Goal: Task Accomplishment & Management: Use online tool/utility

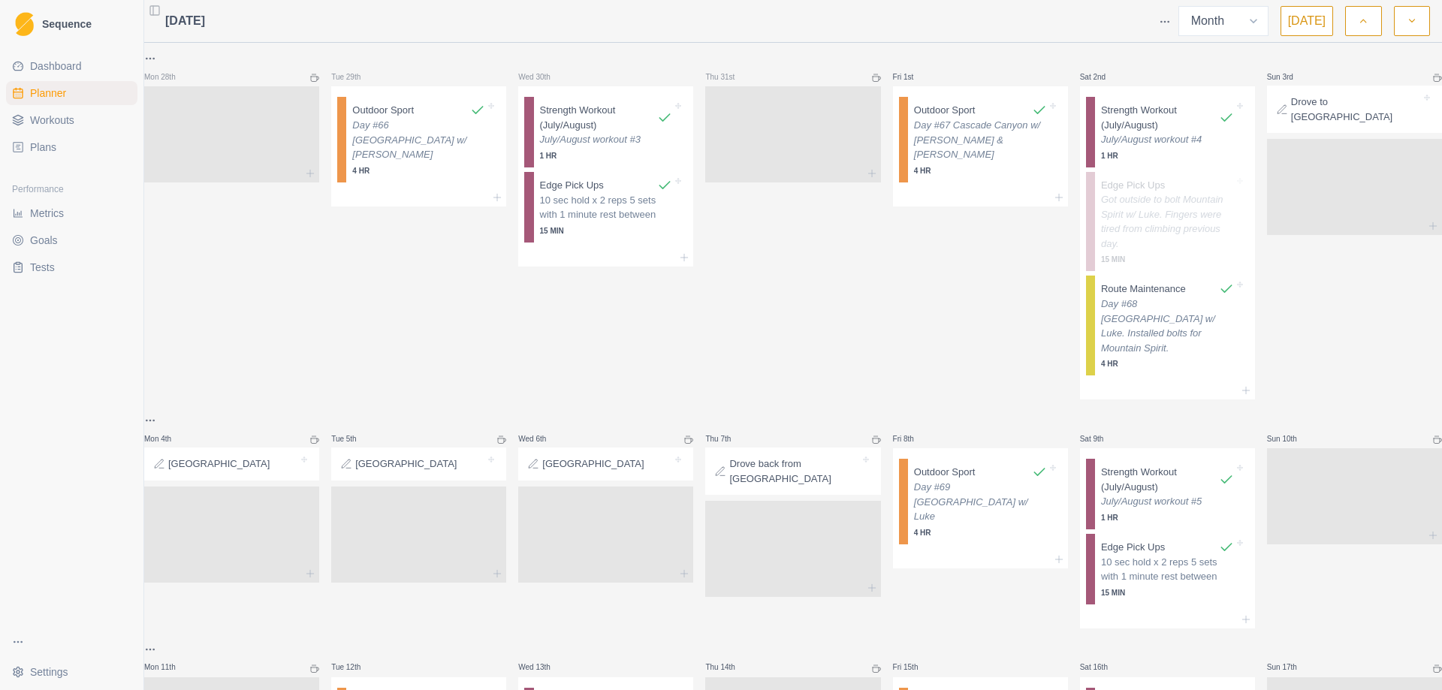
select select "month"
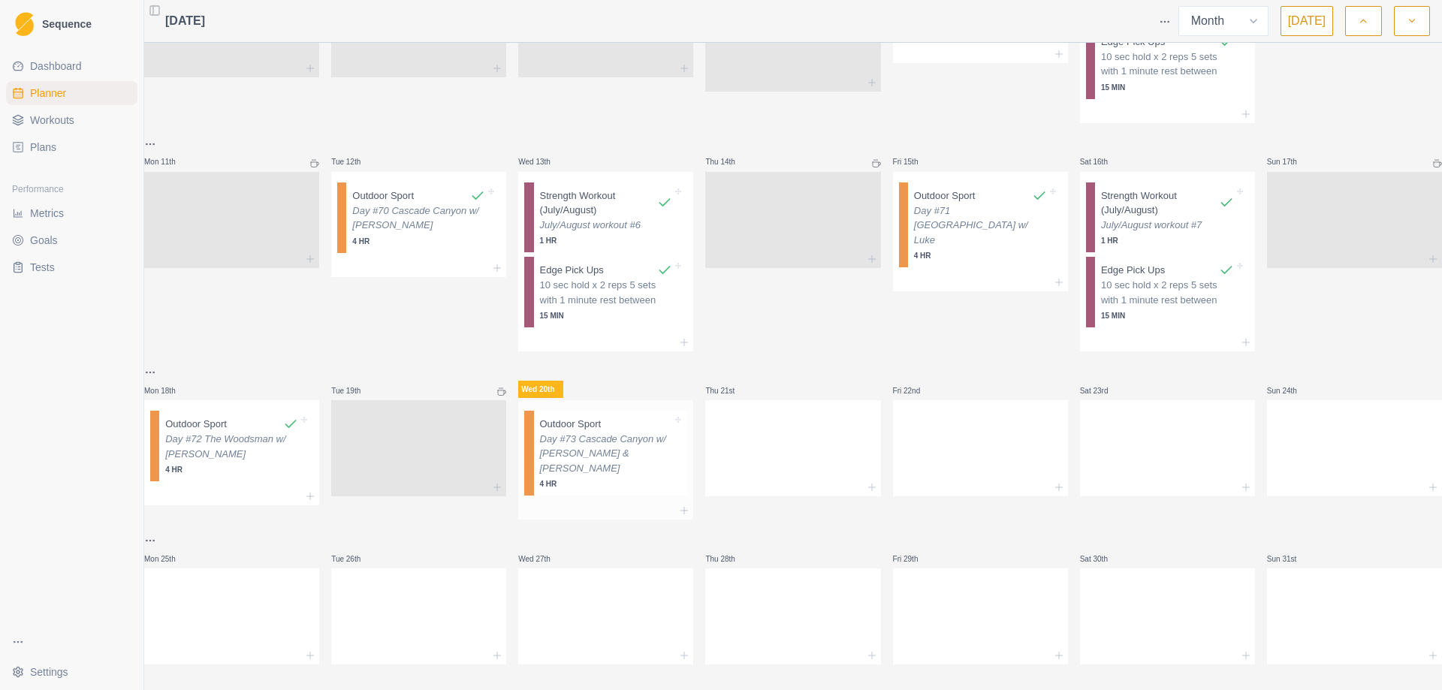
click at [612, 447] on p "Day #73 Cascade Canyon w/ [PERSON_NAME] & [PERSON_NAME]" at bounding box center [606, 454] width 133 height 44
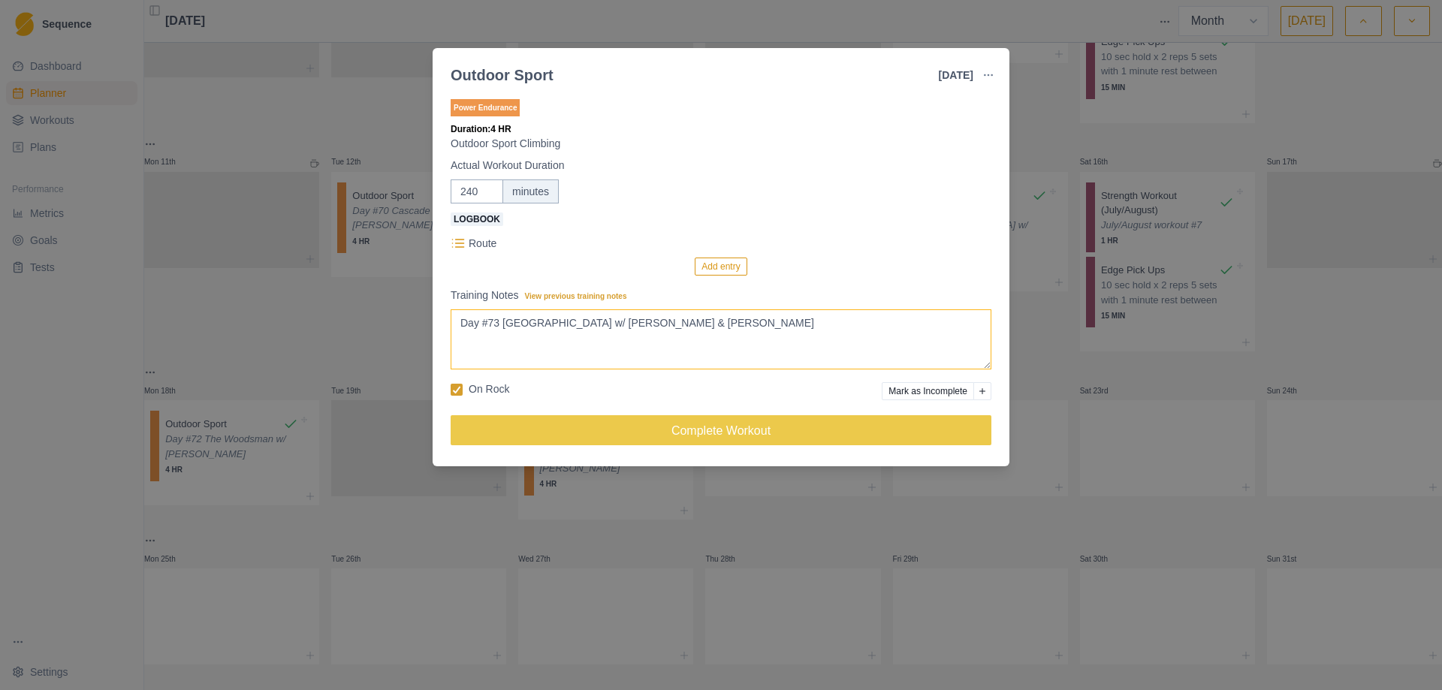
type textarea "Day #73 [GEOGRAPHIC_DATA] w/ [PERSON_NAME] & [PERSON_NAME]"
click at [722, 271] on button "Add entry" at bounding box center [720, 267] width 52 height 18
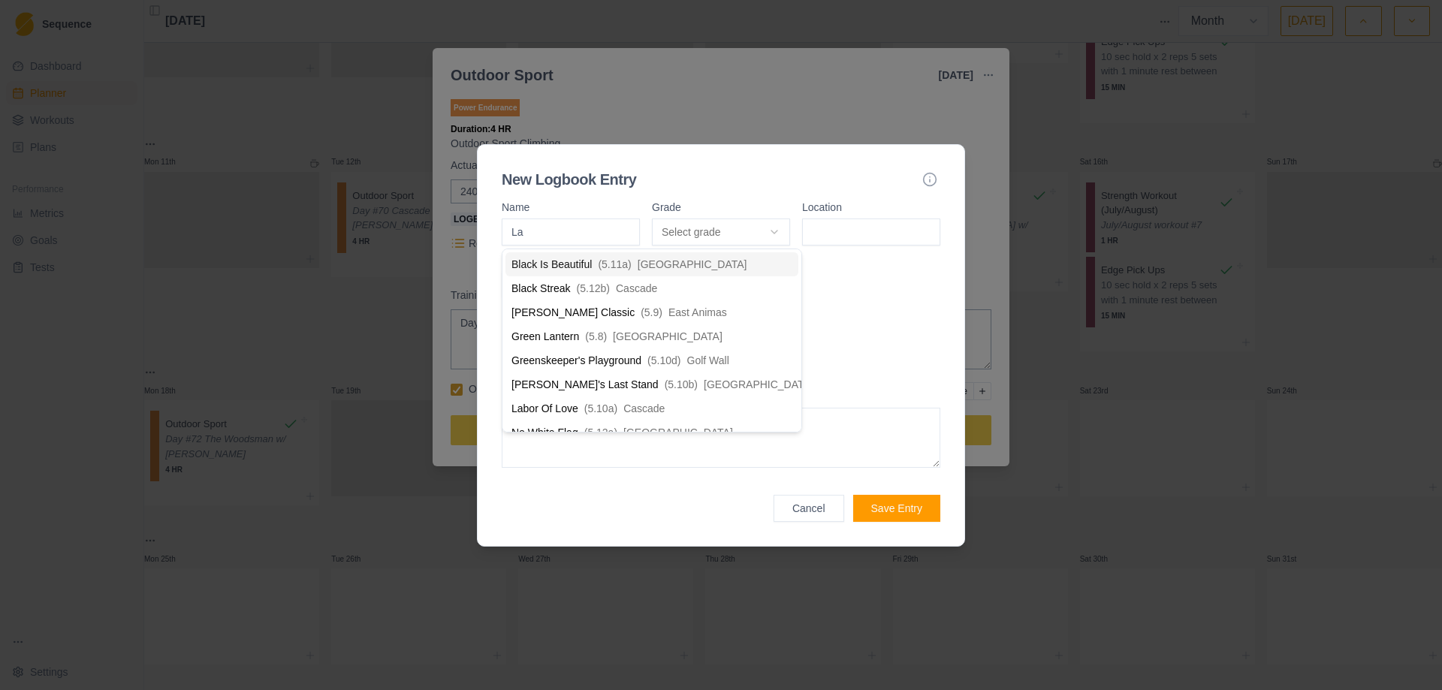
type input "Lab"
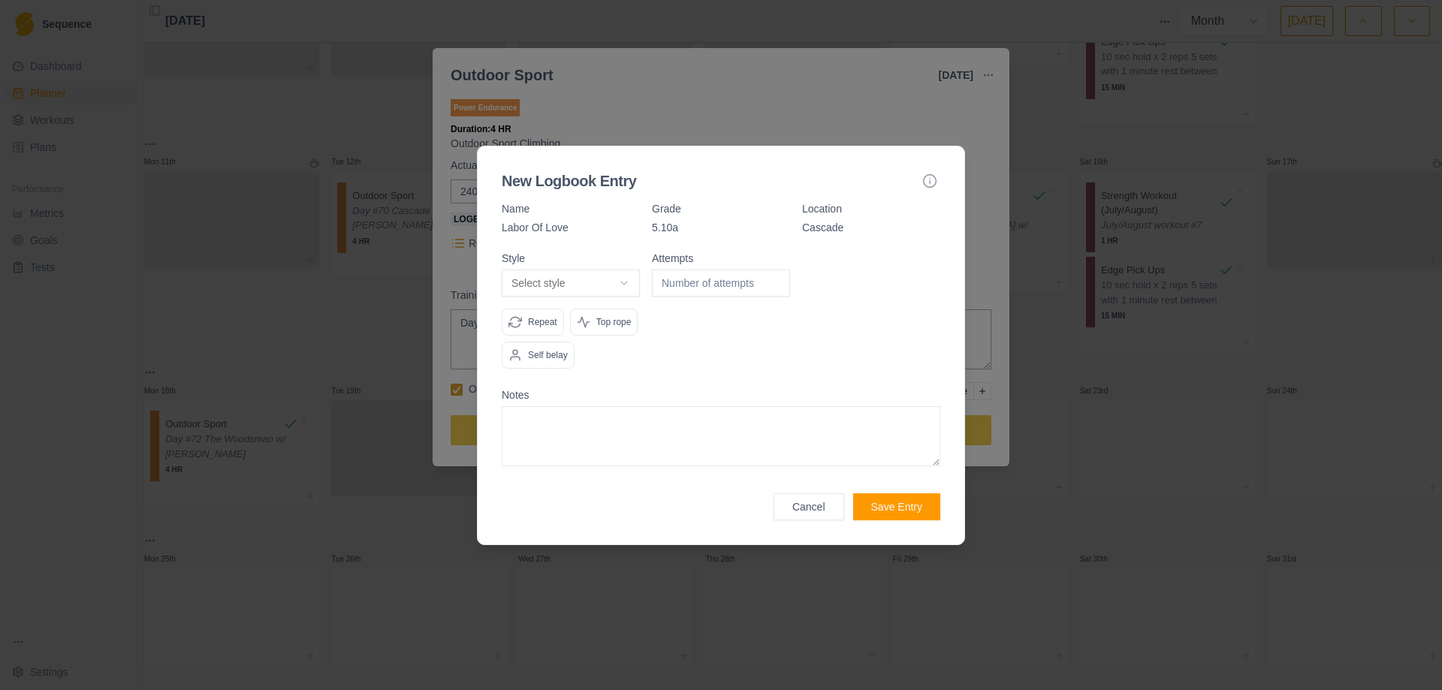
click at [634, 284] on body "Sequence Dashboard Planner Workouts Plans Performance Metrics Goals Tests Setti…" at bounding box center [721, 345] width 1442 height 690
select select "redpoint"
type input "1"
click at [778, 278] on input "1" at bounding box center [721, 283] width 138 height 27
click at [904, 507] on button "Save Entry" at bounding box center [896, 506] width 87 height 27
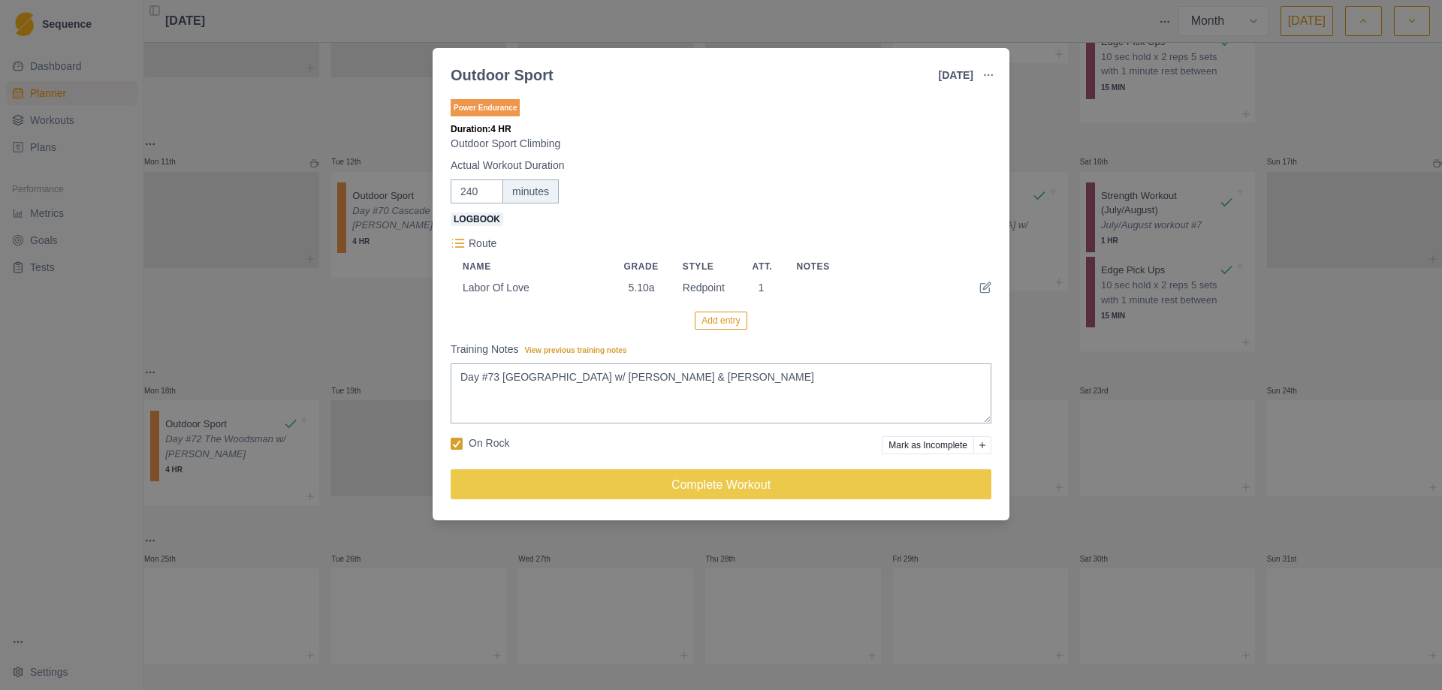
click at [721, 330] on button "Add entry" at bounding box center [720, 321] width 52 height 18
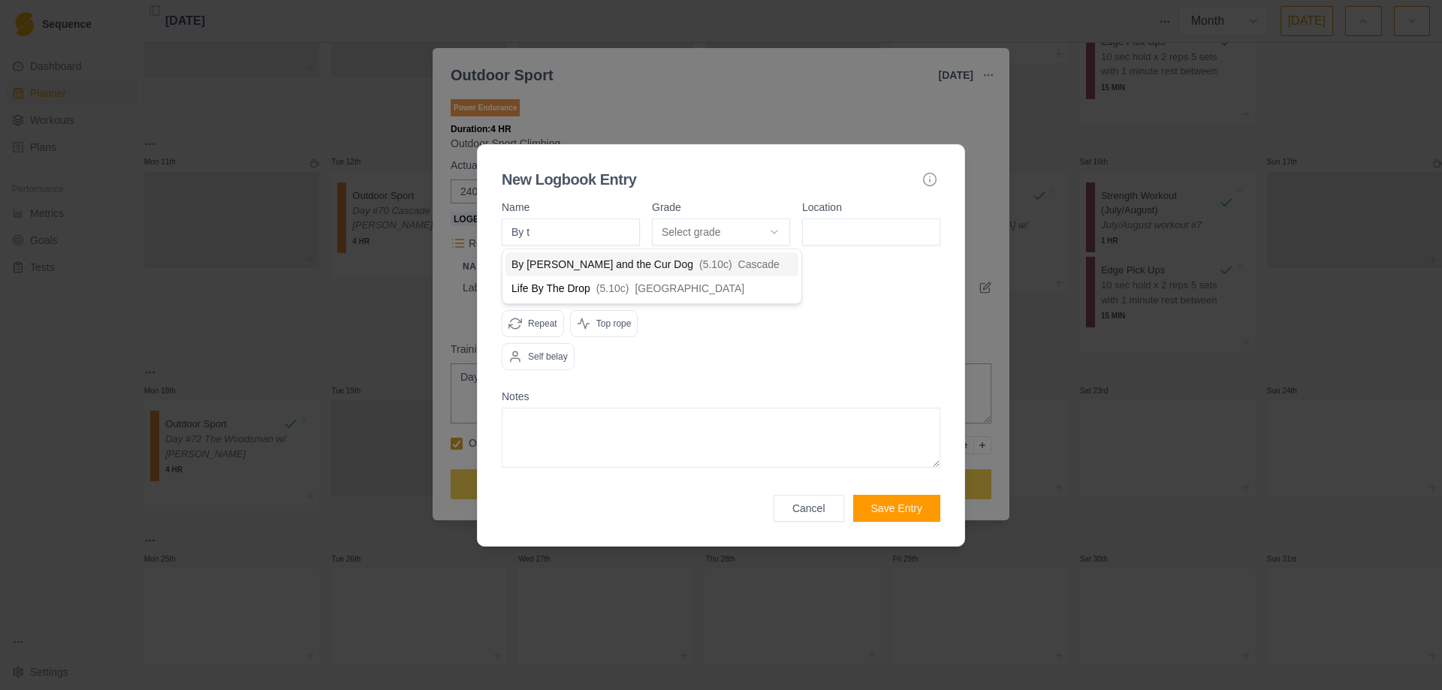
type input "By to"
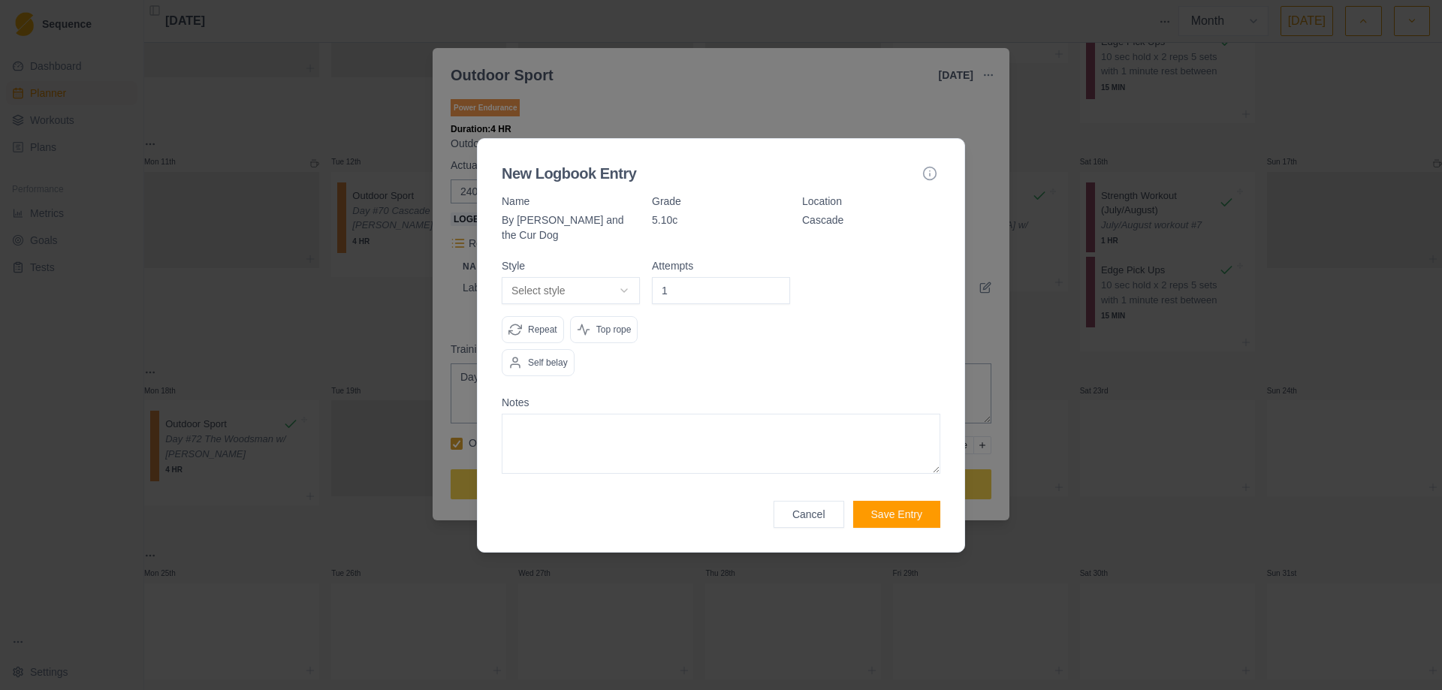
type input "1"
click at [772, 279] on input "1" at bounding box center [721, 290] width 138 height 27
click at [611, 279] on body "Sequence Dashboard Planner Workouts Plans Performance Metrics Goals Tests Setti…" at bounding box center [721, 345] width 1442 height 690
select select "redpoint"
click at [899, 510] on button "Save Entry" at bounding box center [896, 514] width 87 height 27
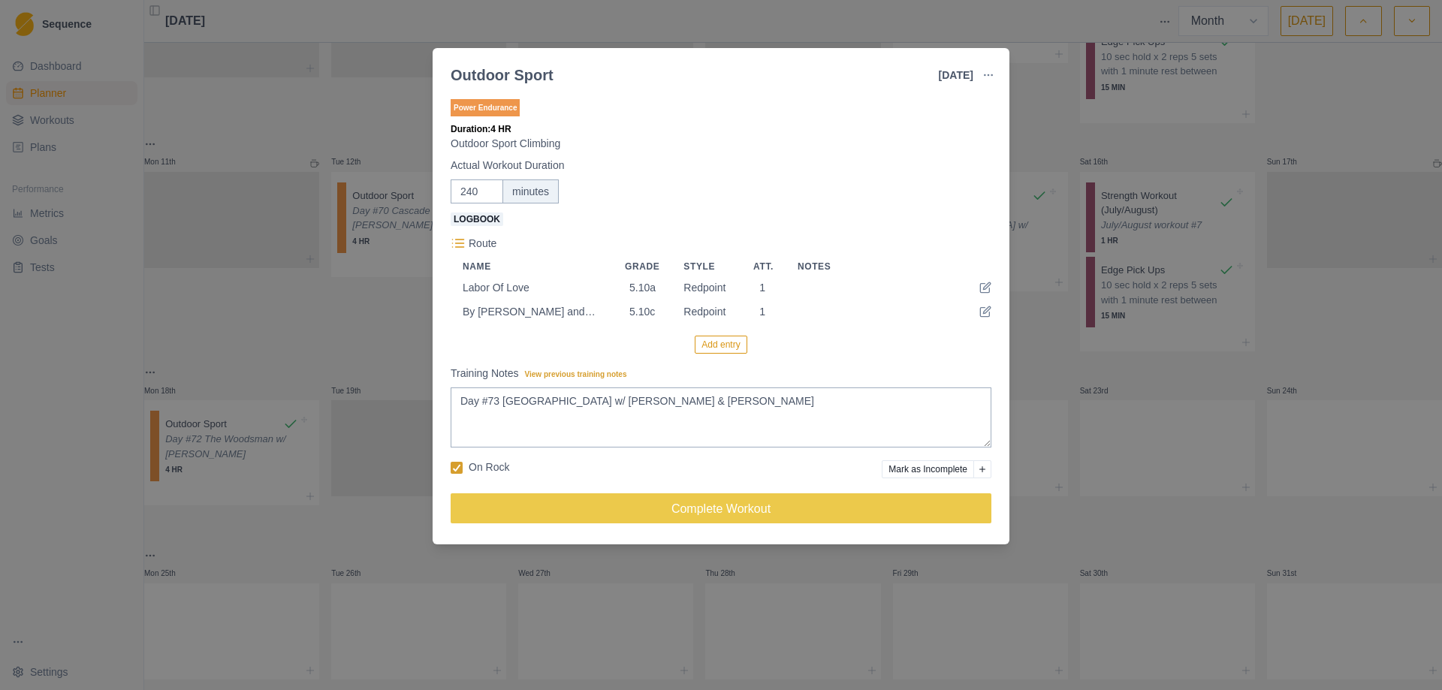
click at [712, 353] on button "Add entry" at bounding box center [720, 345] width 52 height 18
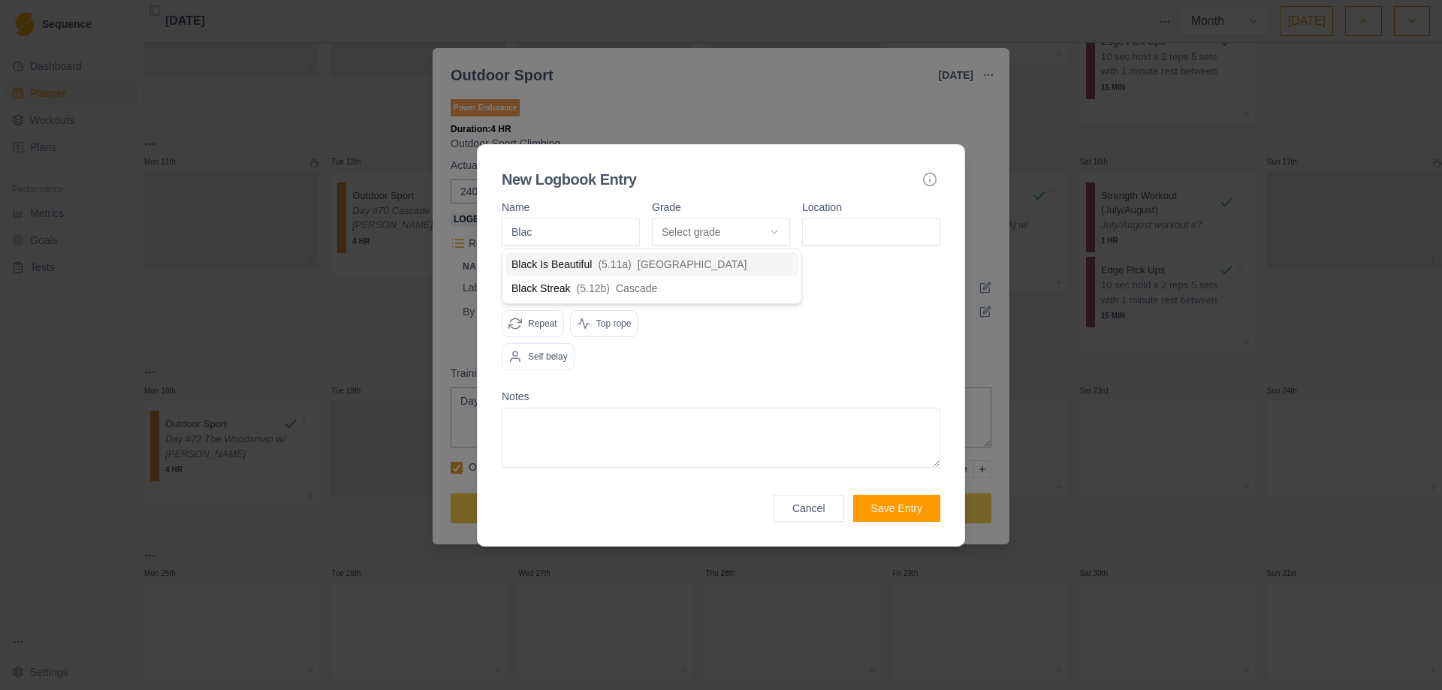
type input "Black"
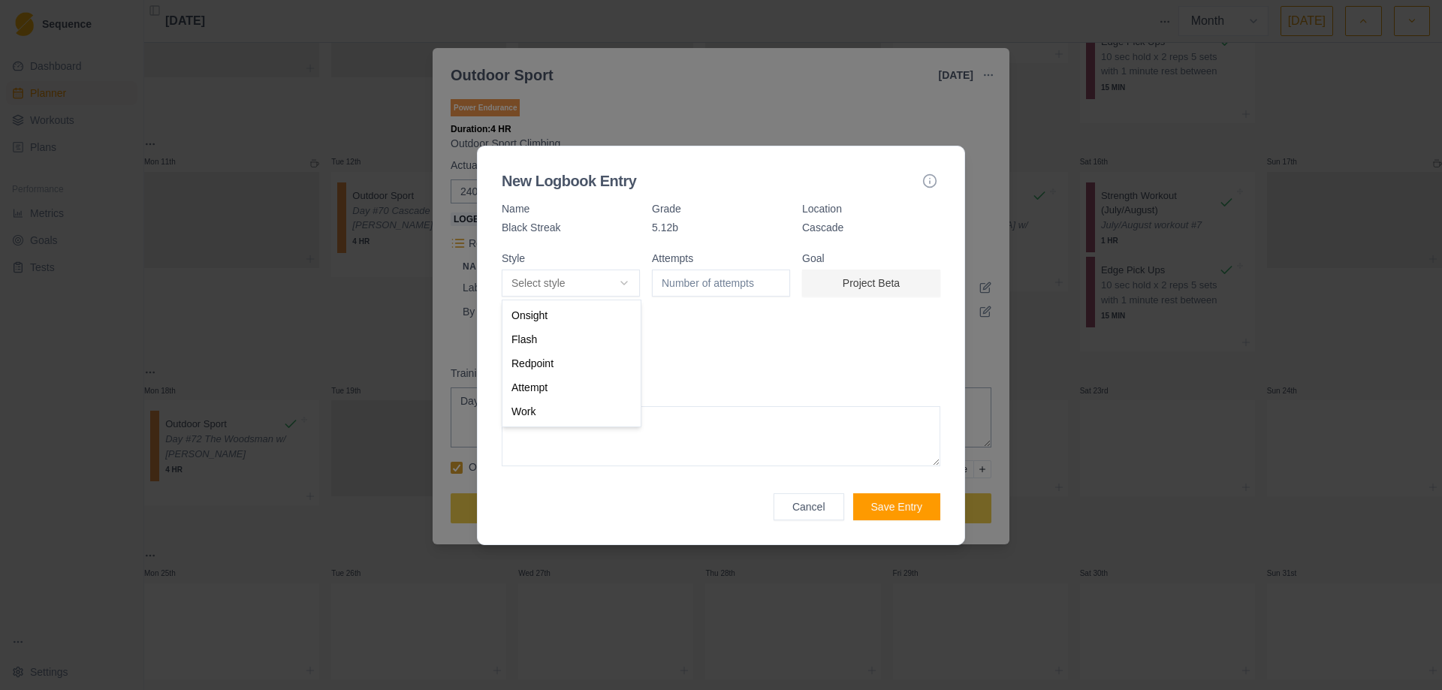
click at [627, 281] on body "Sequence Dashboard Planner Workouts Plans Performance Metrics Goals Tests Setti…" at bounding box center [721, 345] width 1442 height 690
select select "attempt"
click at [773, 282] on input "1" at bounding box center [721, 283] width 138 height 27
type input "2"
click at [773, 282] on input "2" at bounding box center [721, 283] width 138 height 27
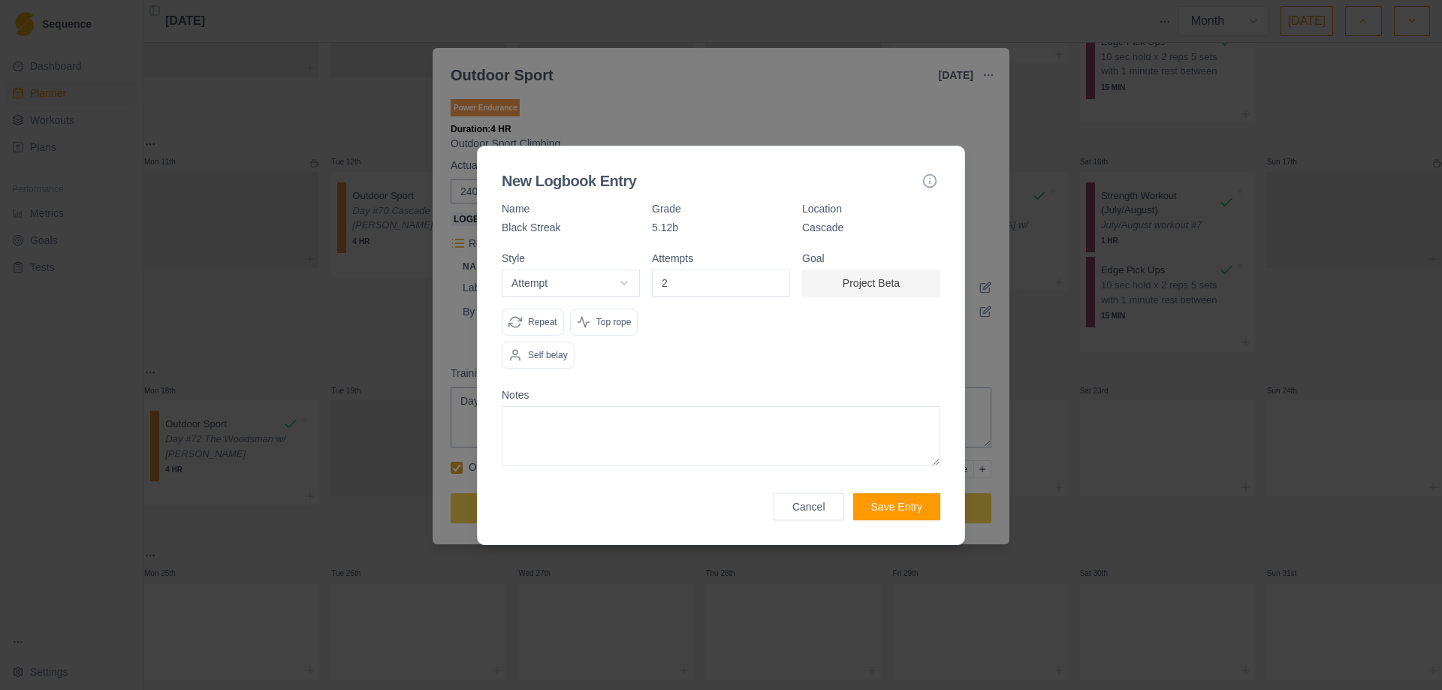
click at [897, 506] on button "Save Entry" at bounding box center [896, 506] width 87 height 27
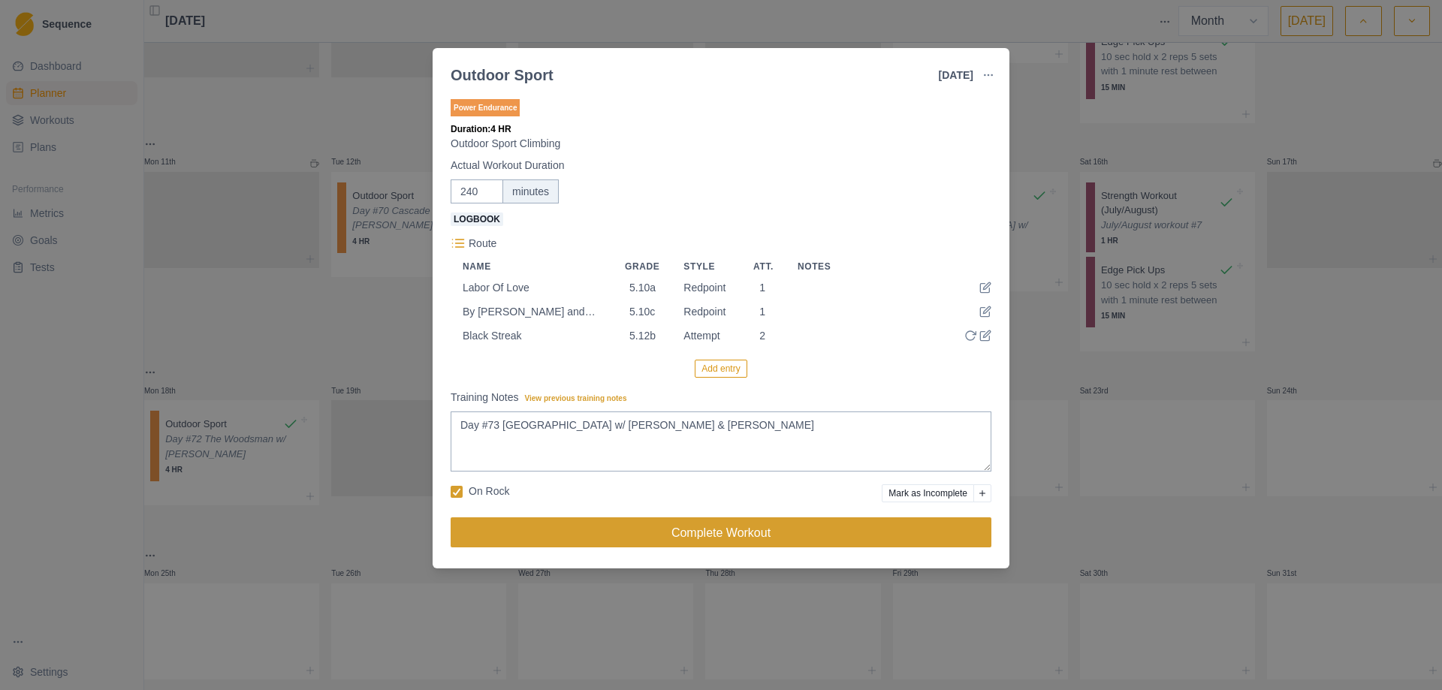
click at [726, 533] on button "Complete Workout" at bounding box center [720, 532] width 541 height 30
